Goal: Task Accomplishment & Management: Complete application form

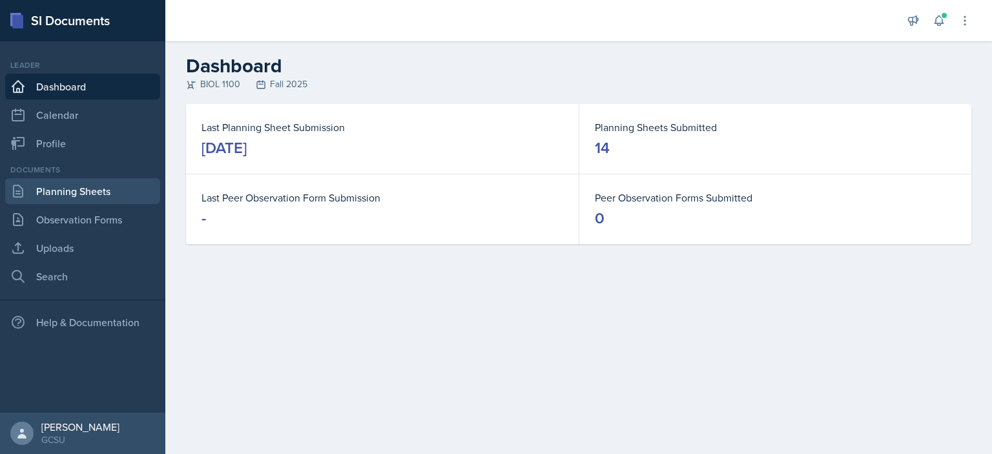
click at [115, 195] on link "Planning Sheets" at bounding box center [82, 191] width 155 height 26
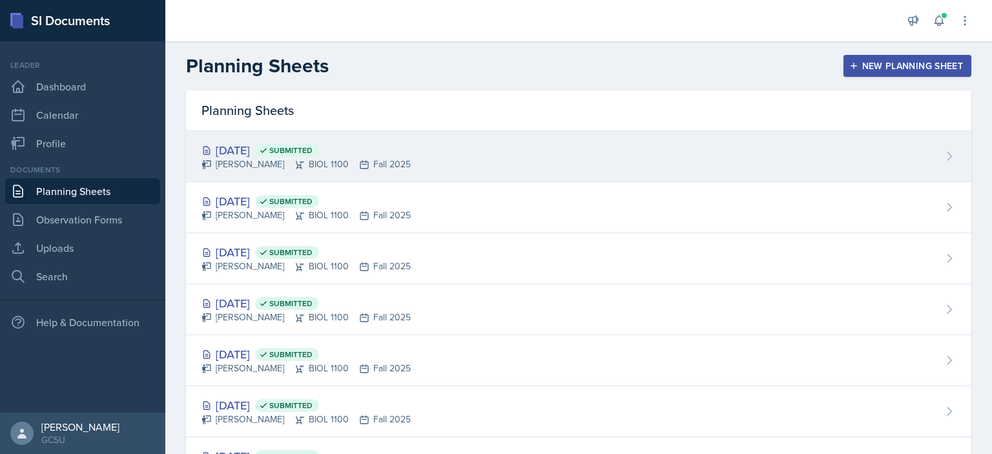
click at [274, 146] on div "[DATE] Submitted" at bounding box center [305, 149] width 209 height 17
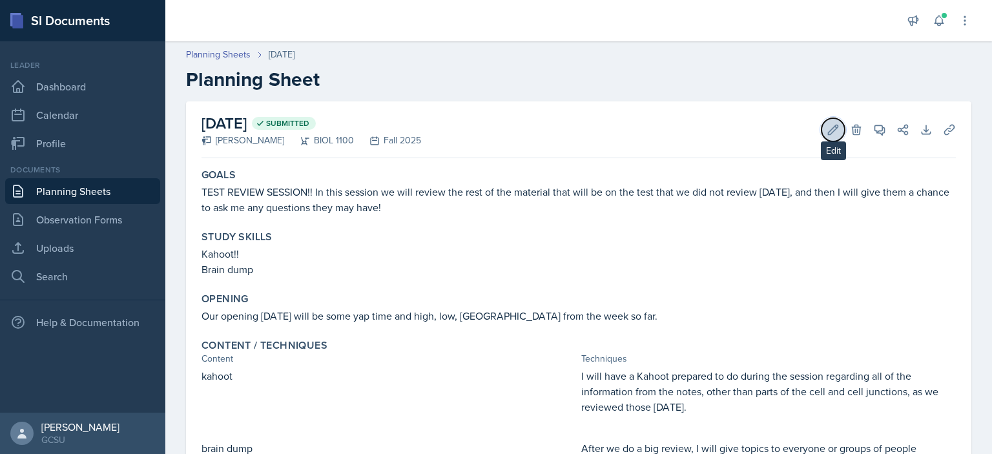
click at [826, 120] on button "Edit" at bounding box center [832, 129] width 23 height 23
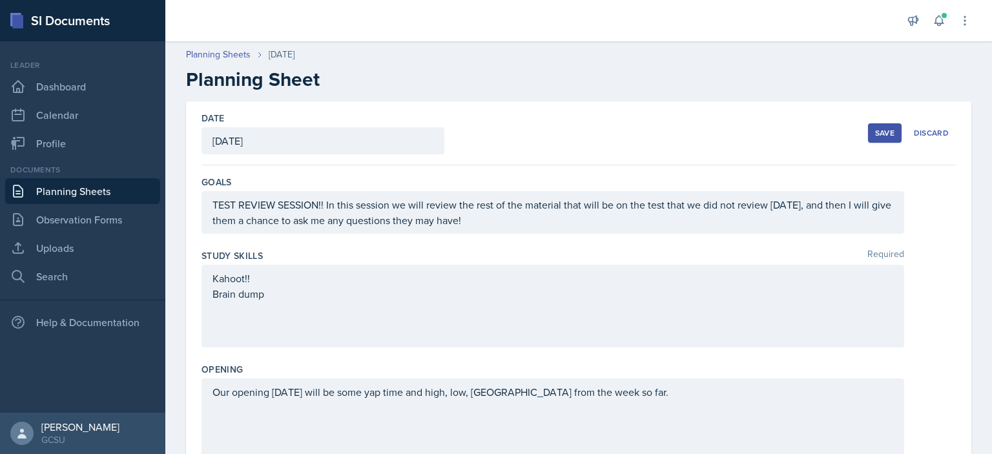
scroll to position [524, 0]
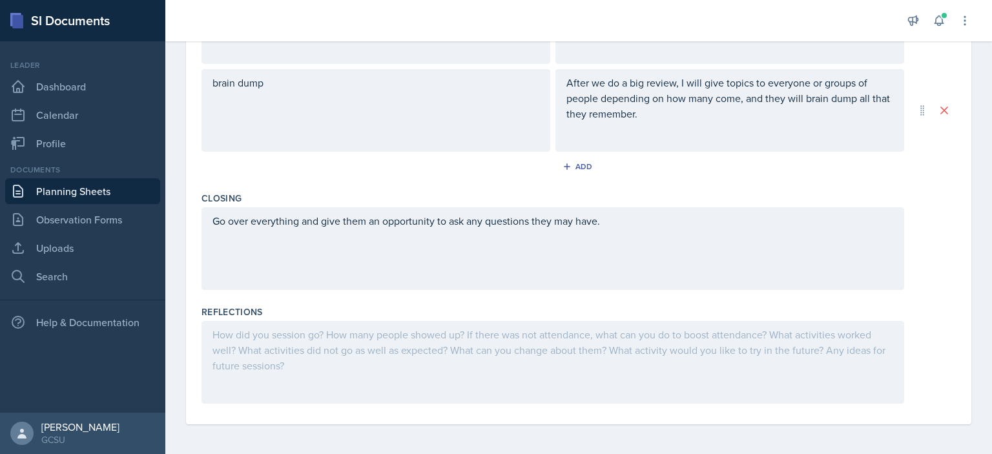
click at [371, 345] on div at bounding box center [552, 362] width 702 height 83
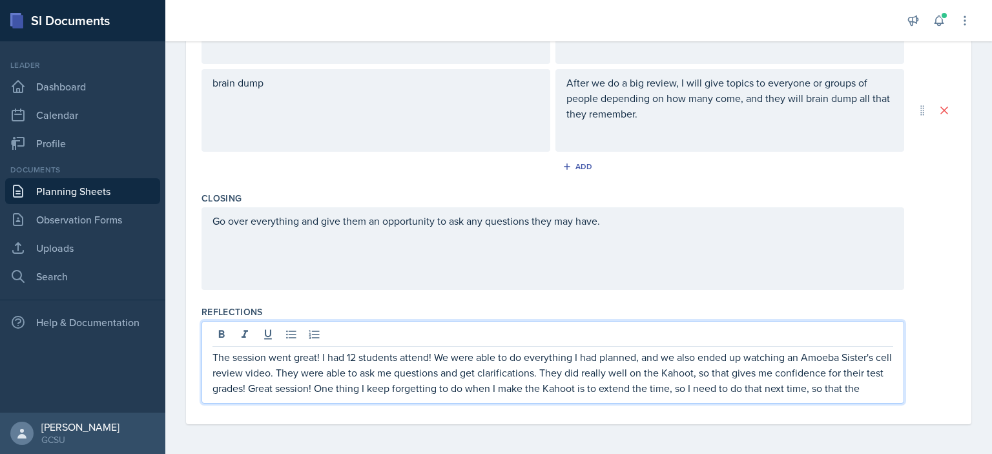
scroll to position [537, 0]
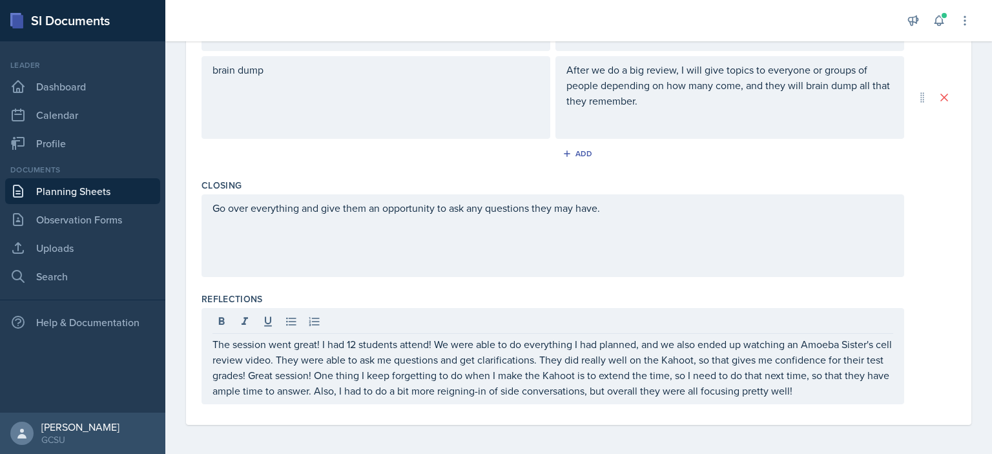
click at [573, 333] on div "The session went great! I had 12 students attend! We were able to do everything…" at bounding box center [552, 356] width 702 height 96
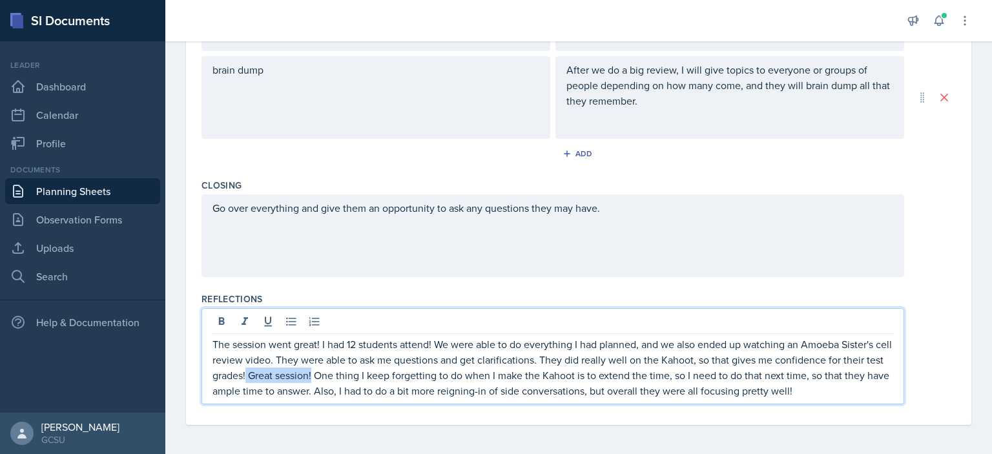
drag, startPoint x: 333, startPoint y: 373, endPoint x: 265, endPoint y: 380, distance: 68.1
click at [265, 380] on p "The session went great! I had 12 students attend! We were able to do everything…" at bounding box center [552, 367] width 680 height 62
click at [440, 400] on div "The session went great! I had 12 students attend! We were able to do everything…" at bounding box center [552, 356] width 702 height 96
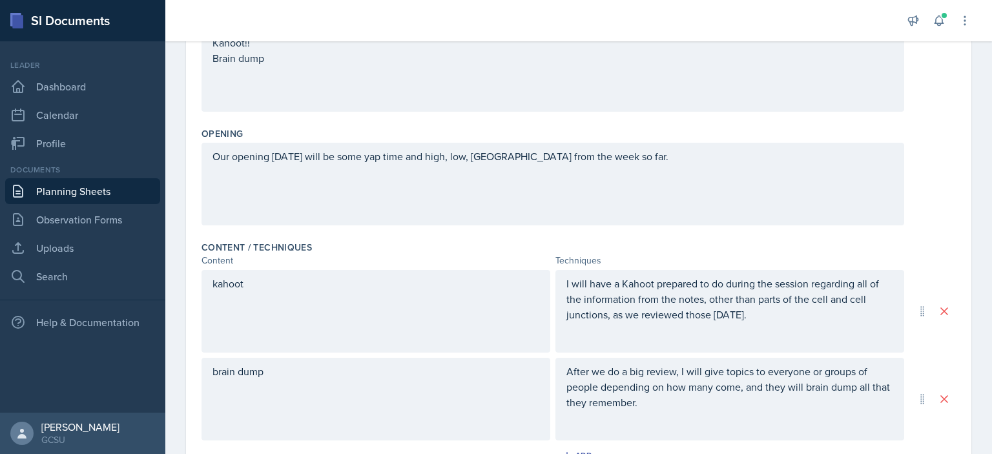
scroll to position [0, 0]
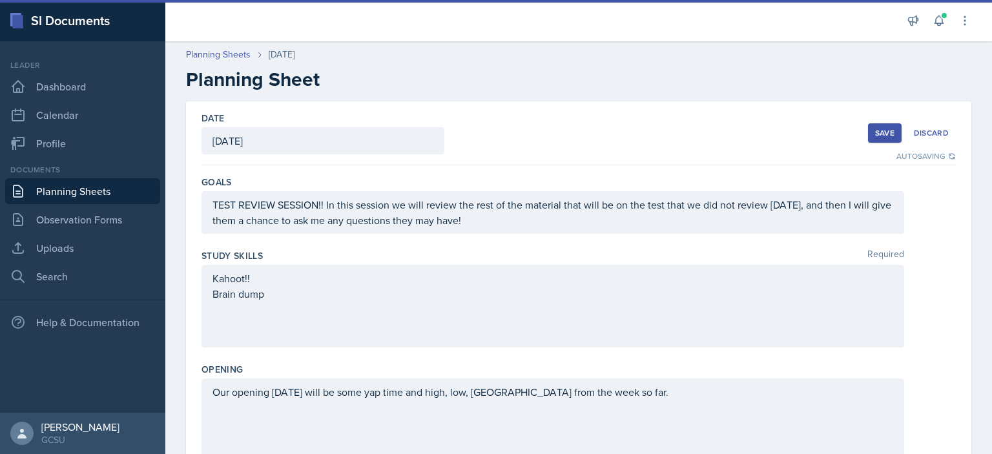
click at [875, 136] on div "Save" at bounding box center [884, 133] width 19 height 10
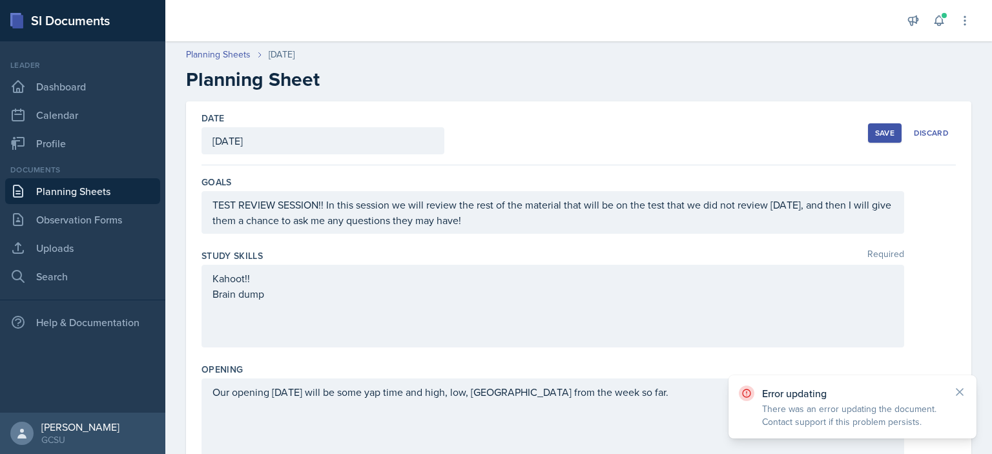
click at [875, 136] on div "Save" at bounding box center [884, 133] width 19 height 10
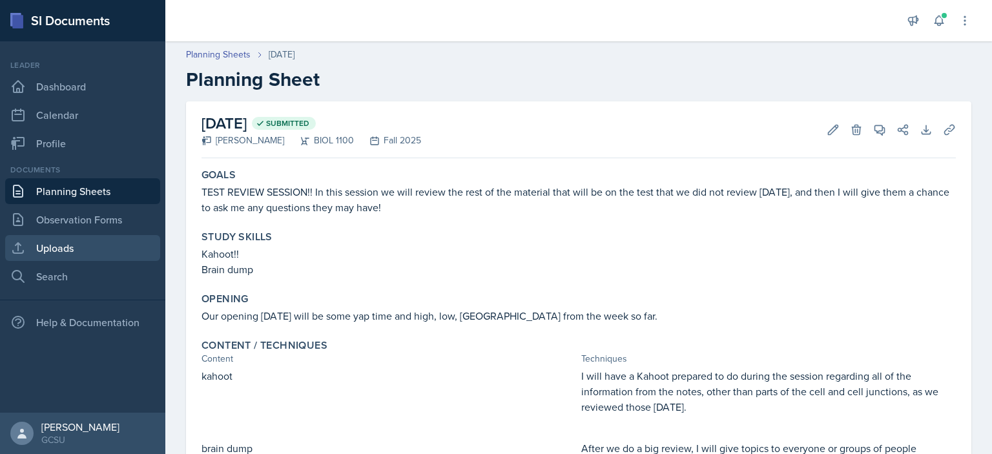
click at [59, 240] on link "Uploads" at bounding box center [82, 248] width 155 height 26
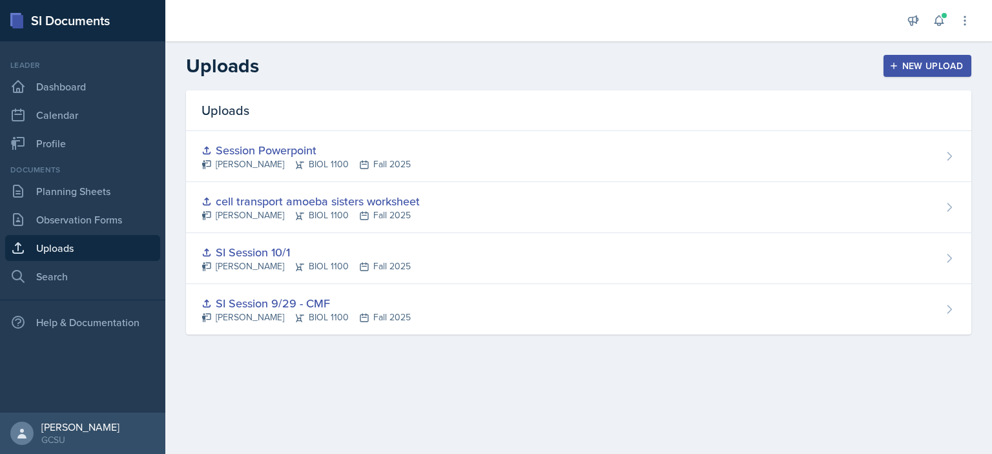
click at [897, 72] on button "New Upload" at bounding box center [927, 66] width 88 height 22
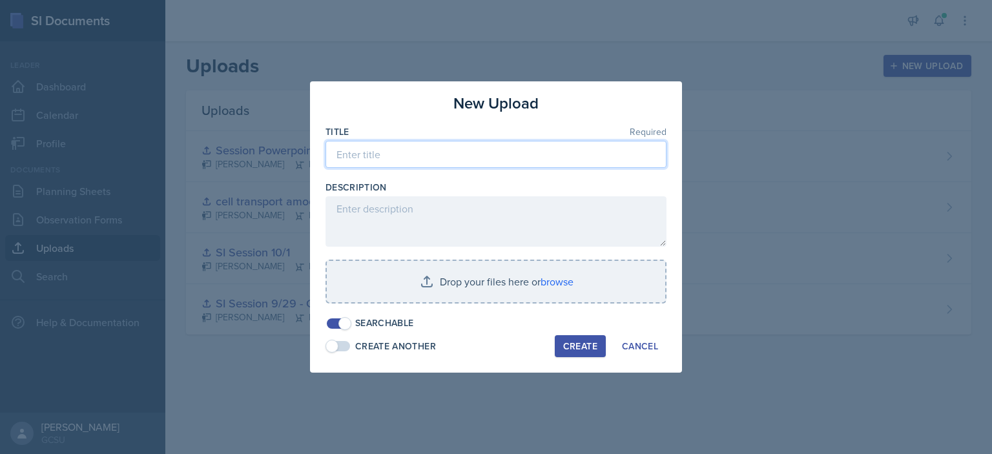
click at [498, 148] on input at bounding box center [495, 154] width 341 height 27
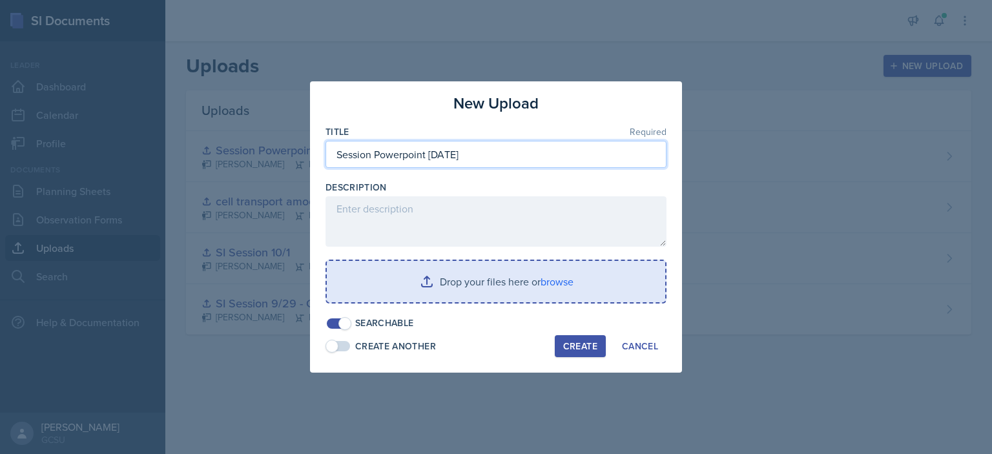
type input "Session Powerpoint 10/8/2025"
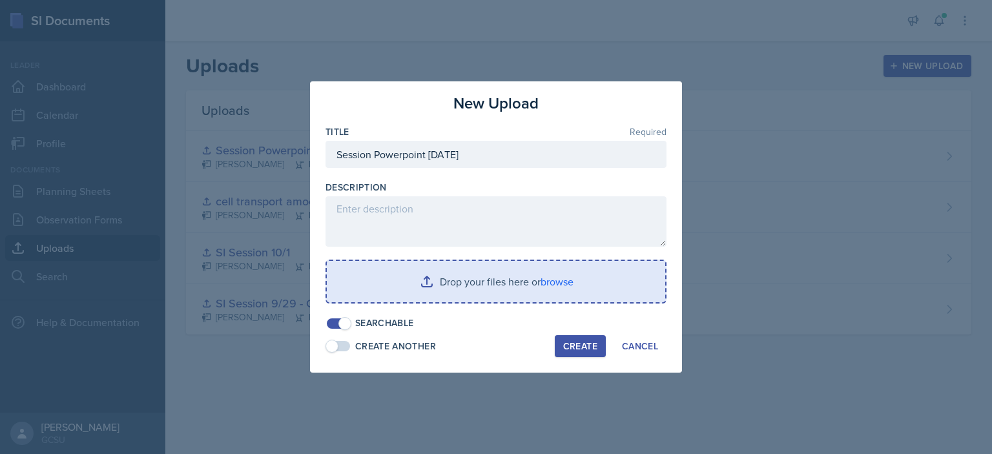
click at [520, 286] on input "file" at bounding box center [496, 281] width 338 height 41
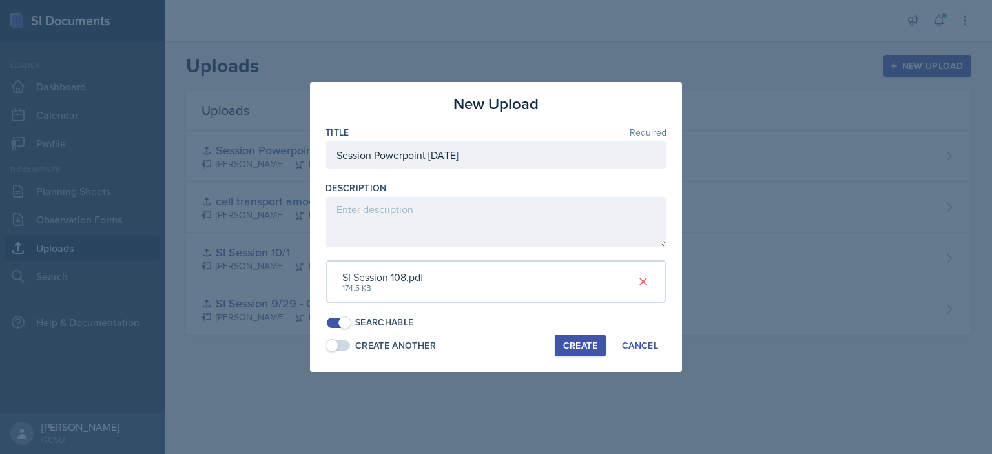
click at [582, 345] on div "Create" at bounding box center [580, 345] width 34 height 10
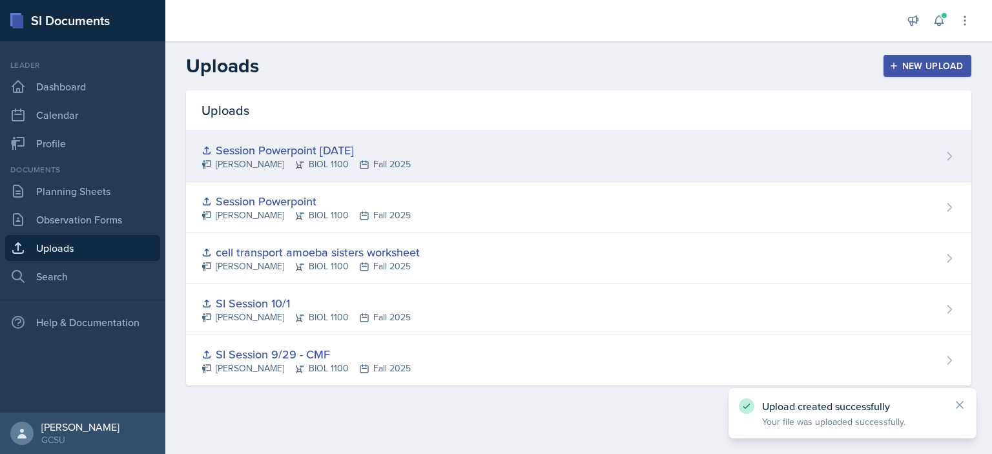
click at [427, 157] on div "Session Powerpoint 10/8/2025 Caroline Faison BIOL 1100 Fall 2025" at bounding box center [578, 156] width 785 height 51
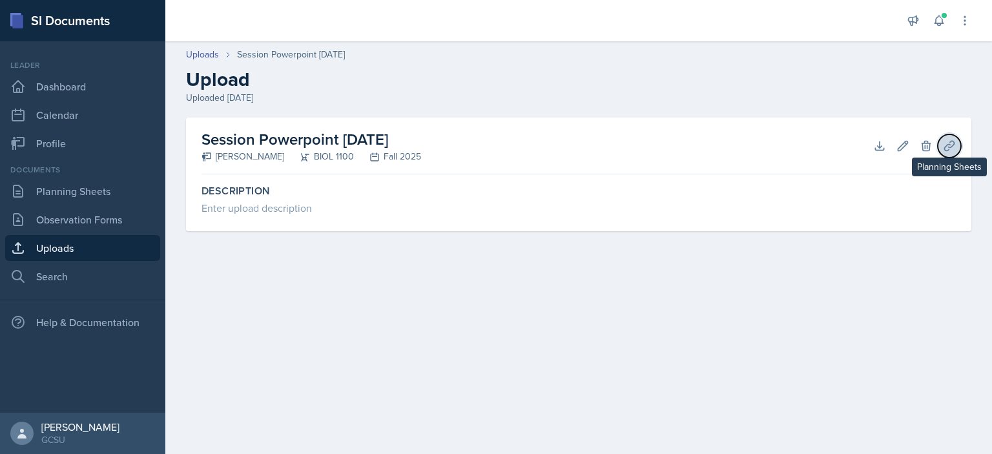
click at [945, 148] on icon at bounding box center [949, 145] width 13 height 13
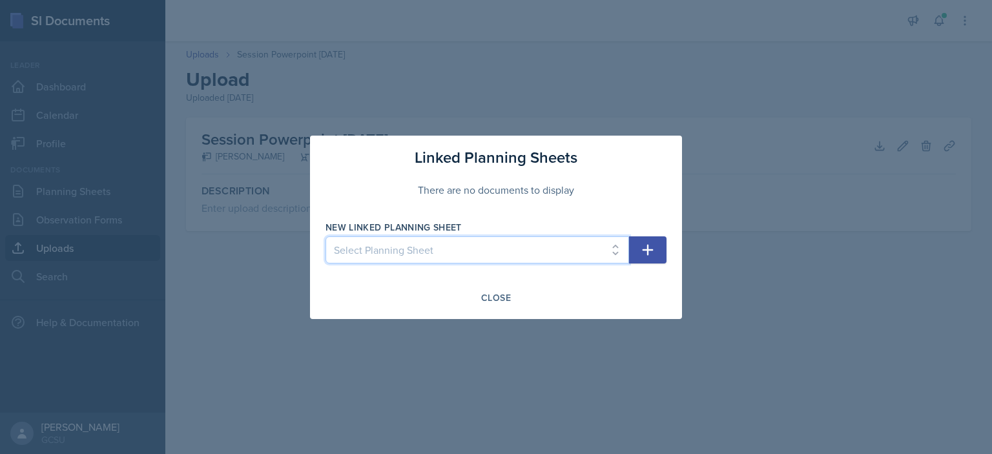
click at [614, 245] on select "Select Planning Sheet Oct 8th, 2025 Oct 6th, 2025 Oct 1st, 2025 Sep 29th, 2025 …" at bounding box center [476, 249] width 303 height 27
select select "e875d255-0c2e-4cd4-b2e1-cba853fa73ae"
click at [325, 236] on select "Select Planning Sheet Oct 8th, 2025 Oct 6th, 2025 Oct 1st, 2025 Sep 29th, 2025 …" at bounding box center [476, 249] width 303 height 27
click at [651, 251] on icon "button" at bounding box center [647, 249] width 15 height 15
select select
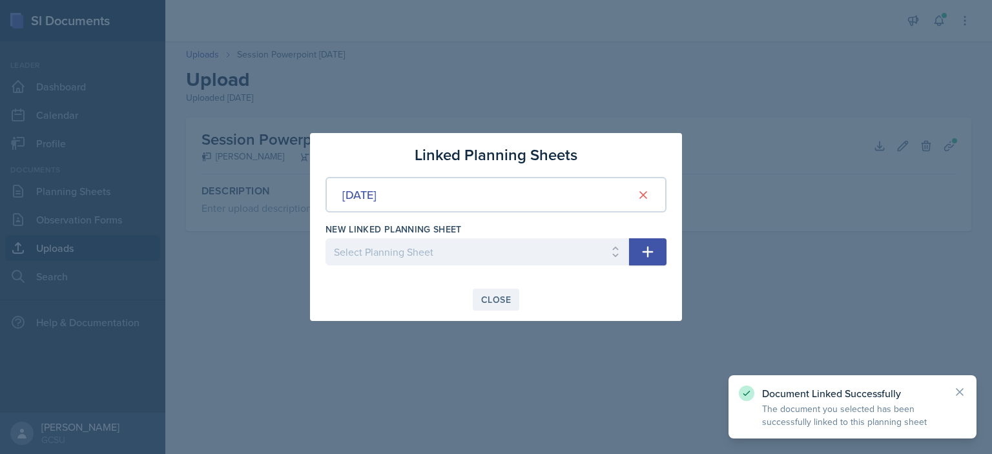
click at [499, 304] on div "Close" at bounding box center [496, 299] width 30 height 10
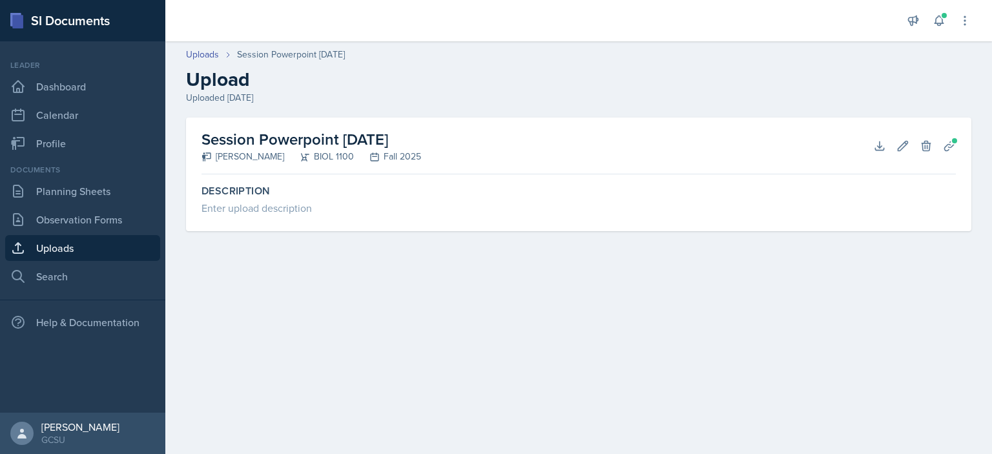
click at [88, 250] on link "Uploads" at bounding box center [82, 248] width 155 height 26
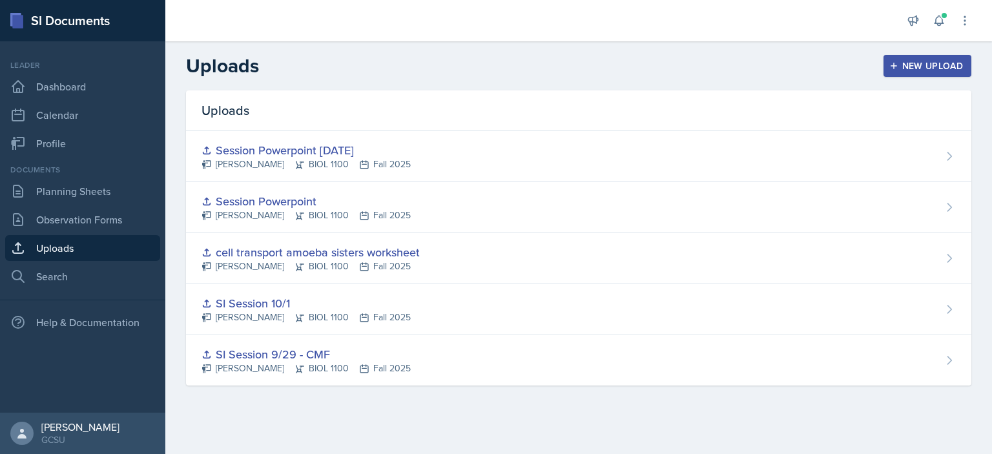
click at [932, 71] on div "New Upload" at bounding box center [928, 66] width 72 height 10
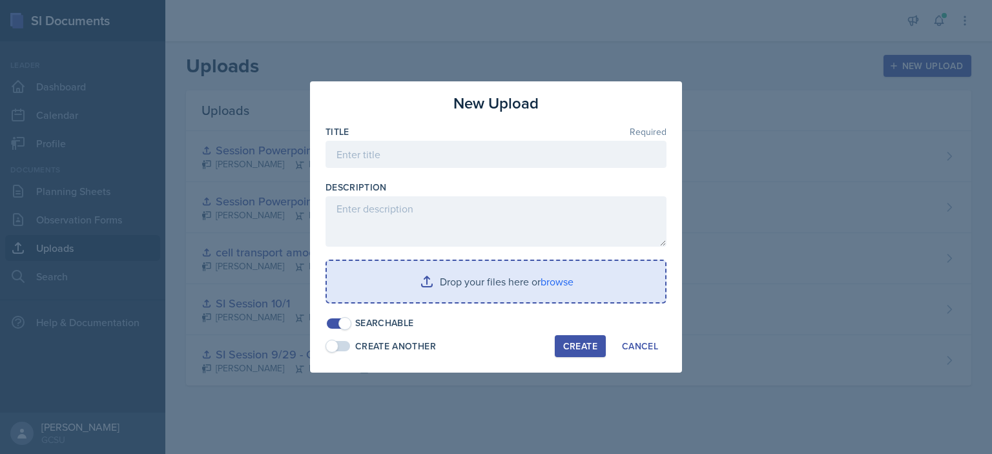
click at [476, 289] on input "file" at bounding box center [496, 281] width 338 height 41
click at [419, 276] on input "file" at bounding box center [496, 281] width 338 height 41
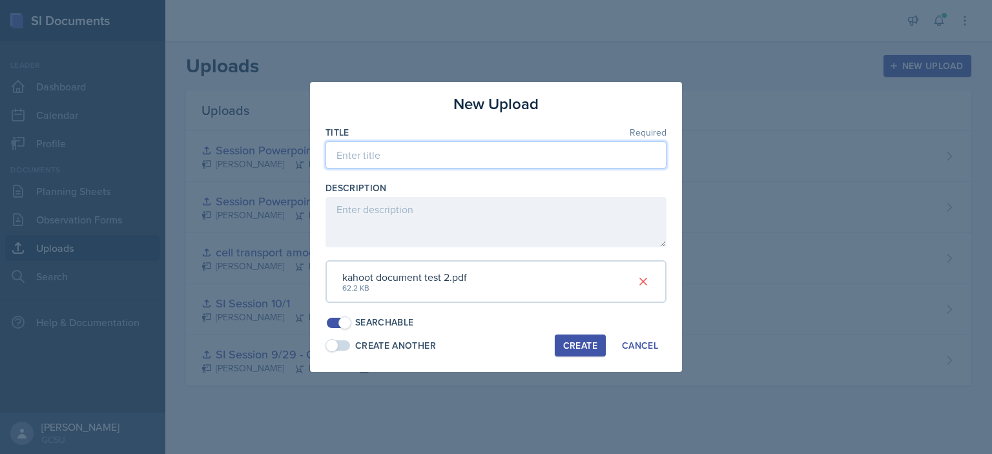
click at [383, 152] on input at bounding box center [495, 154] width 341 height 27
type input "Kahoot Document from session 10/8"
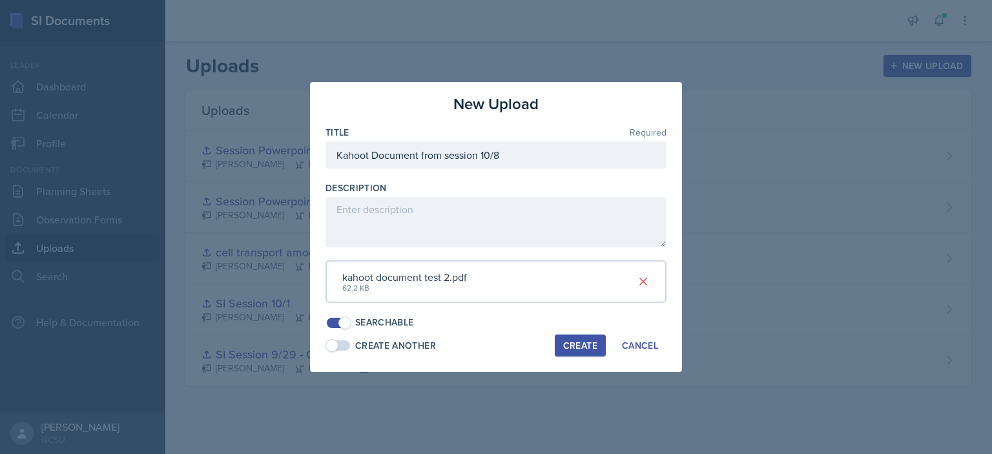
click at [589, 345] on div "Create" at bounding box center [580, 345] width 34 height 10
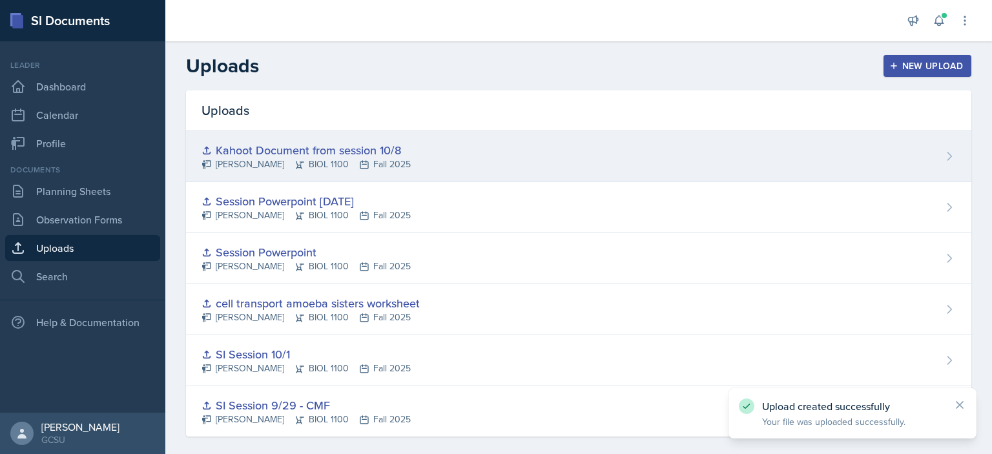
click at [773, 174] on div "Kahoot Document from session 10/8 Caroline Faison BIOL 1100 Fall 2025" at bounding box center [578, 156] width 785 height 51
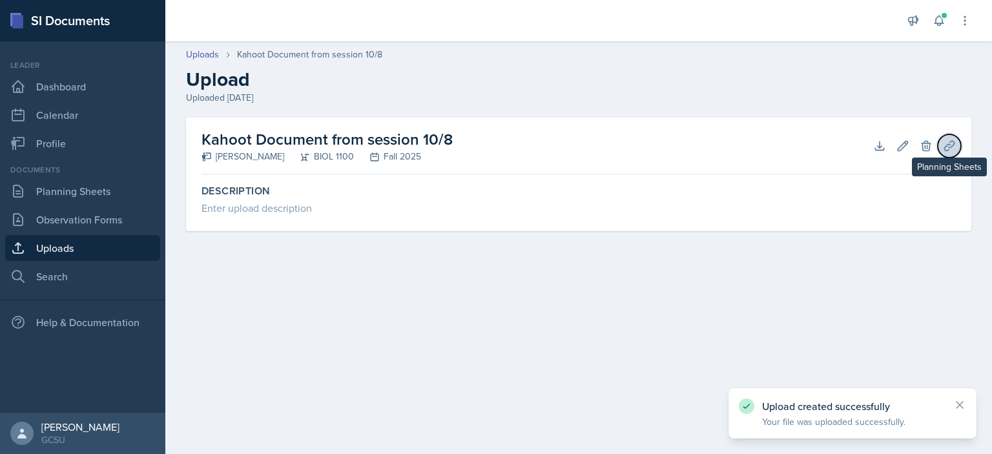
click at [950, 144] on icon at bounding box center [949, 146] width 10 height 10
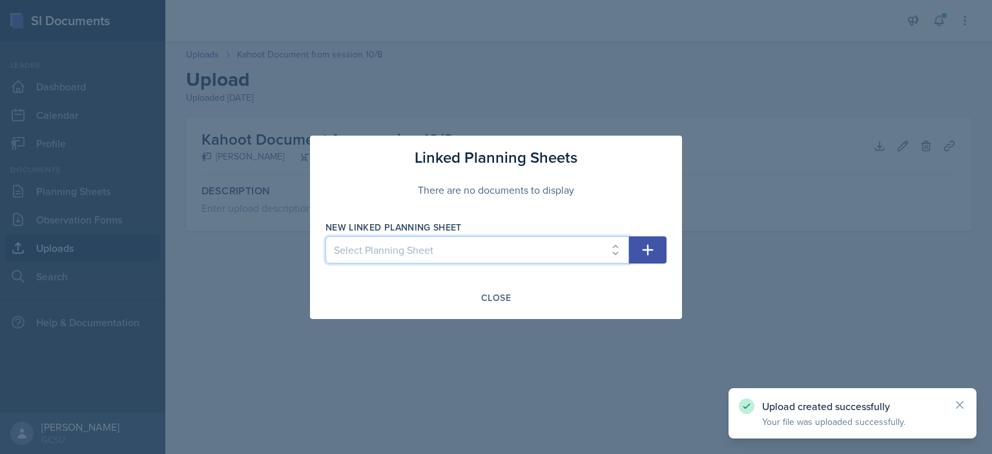
click at [615, 236] on select "Select Planning Sheet Oct 8th, 2025 Oct 6th, 2025 Oct 1st, 2025 Sep 29th, 2025 …" at bounding box center [476, 249] width 303 height 27
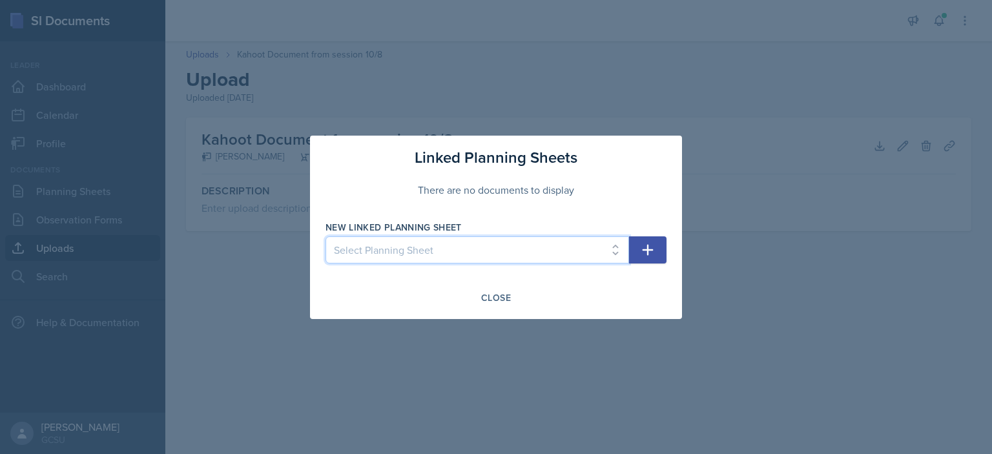
select select "e875d255-0c2e-4cd4-b2e1-cba853fa73ae"
click at [325, 236] on select "Select Planning Sheet Oct 8th, 2025 Oct 6th, 2025 Oct 1st, 2025 Sep 29th, 2025 …" at bounding box center [476, 249] width 303 height 27
click at [644, 247] on icon "button" at bounding box center [647, 249] width 15 height 15
select select
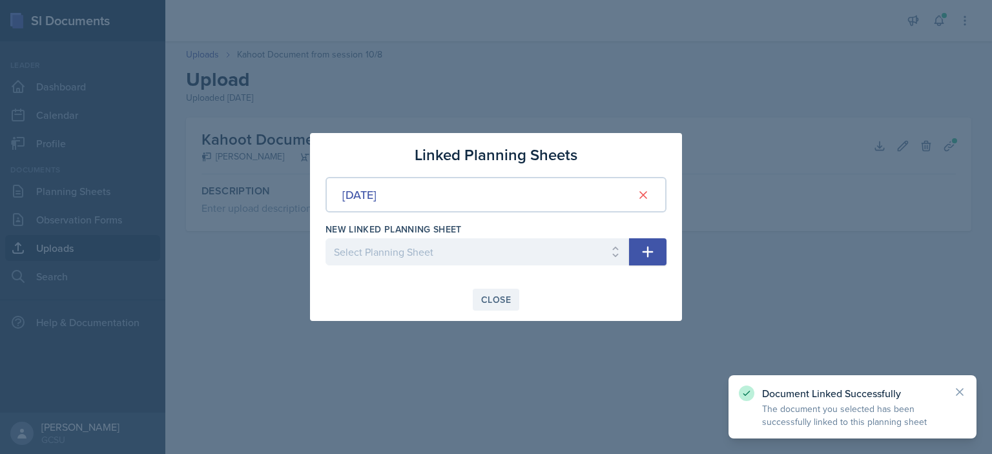
click at [489, 290] on button "Close" at bounding box center [496, 300] width 46 height 22
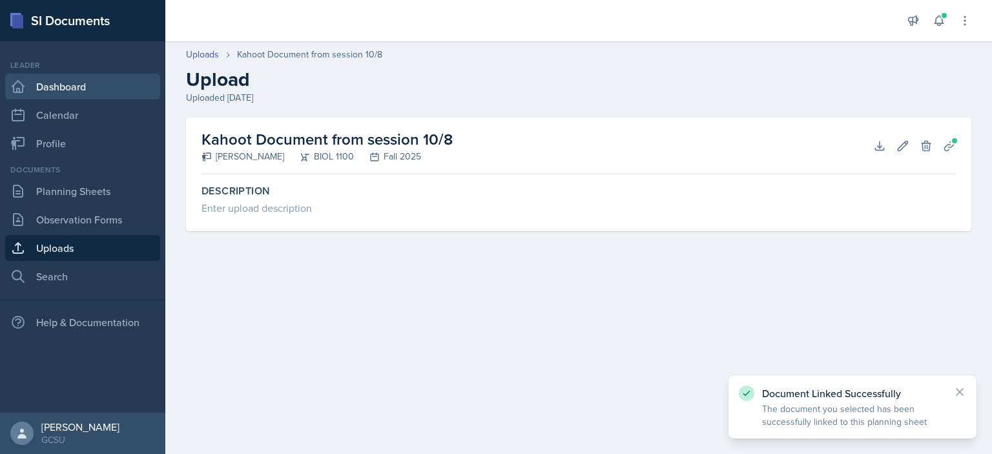
click at [89, 78] on link "Dashboard" at bounding box center [82, 87] width 155 height 26
